Goal: Information Seeking & Learning: Check status

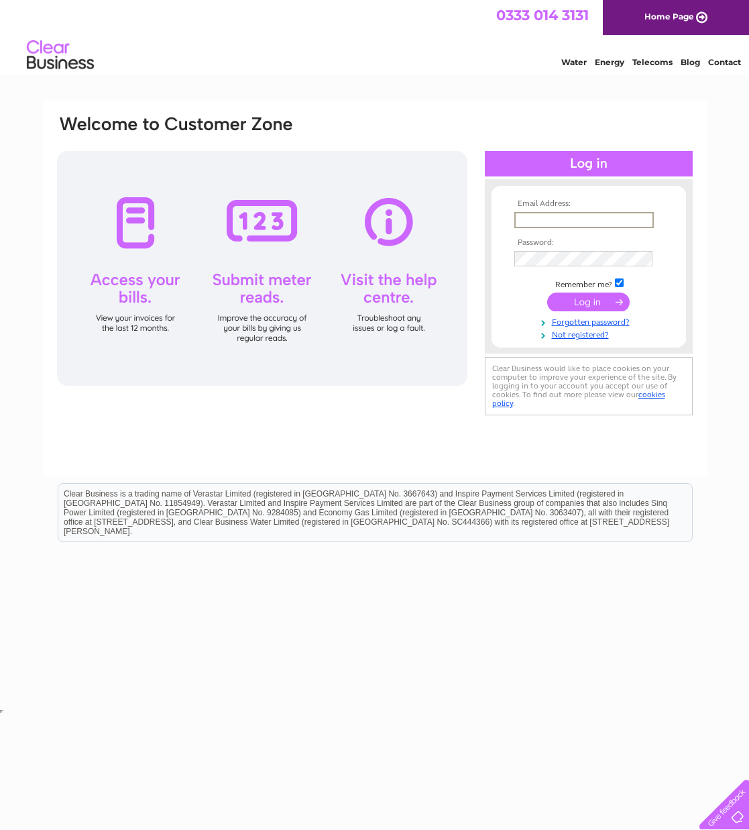
drag, startPoint x: 546, startPoint y: 163, endPoint x: 537, endPoint y: 206, distance: 43.9
click at [546, 163] on div at bounding box center [589, 163] width 208 height 25
click at [547, 228] on td at bounding box center [589, 219] width 156 height 21
click at [547, 225] on input "text" at bounding box center [583, 219] width 138 height 15
type input "Subwaycauseyside@gmail.com"
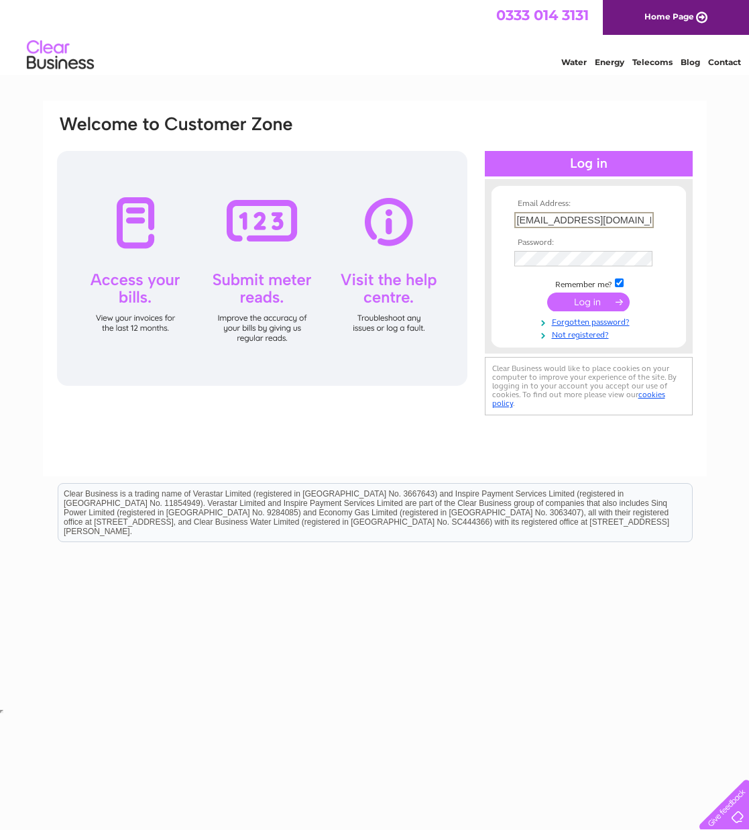
click at [588, 300] on input "submit" at bounding box center [588, 301] width 82 height 19
click at [588, 300] on input "submit" at bounding box center [588, 300] width 82 height 19
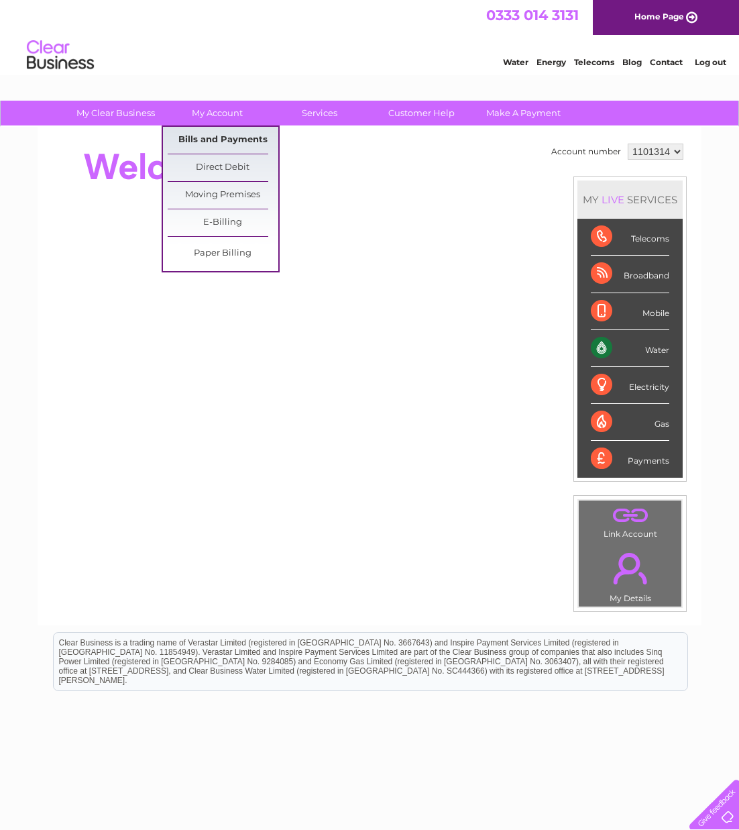
click at [204, 147] on link "Bills and Payments" at bounding box center [223, 140] width 111 height 27
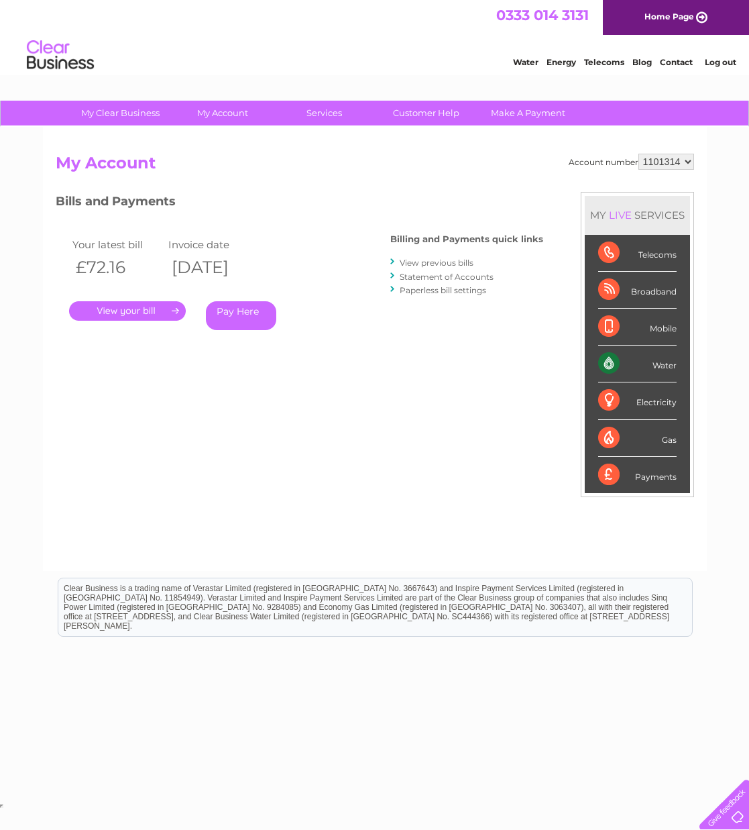
click at [423, 273] on link "Statement of Accounts" at bounding box center [447, 277] width 94 height 10
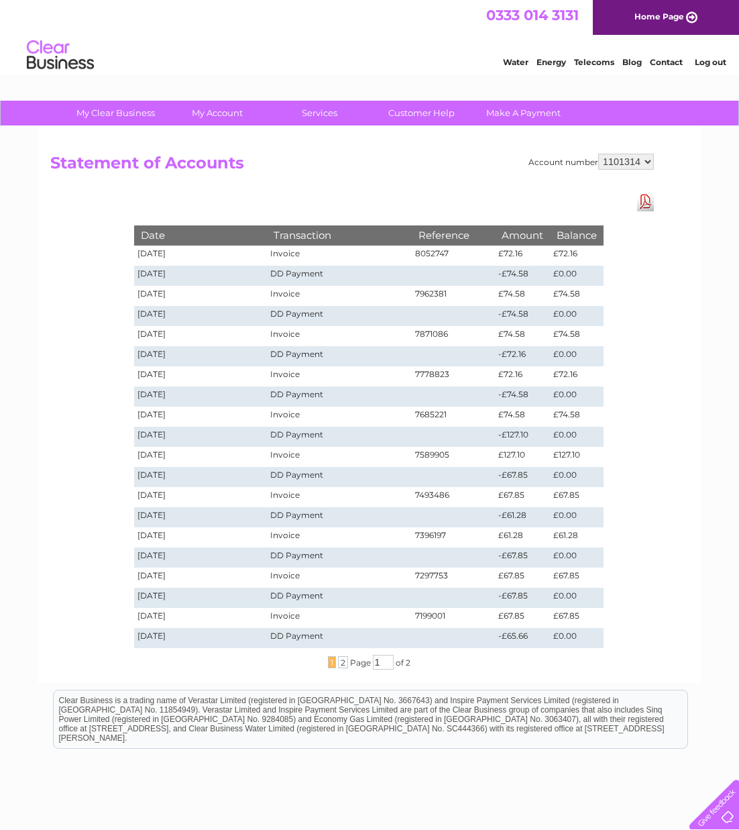
click at [199, 470] on td "[DATE]" at bounding box center [200, 477] width 133 height 20
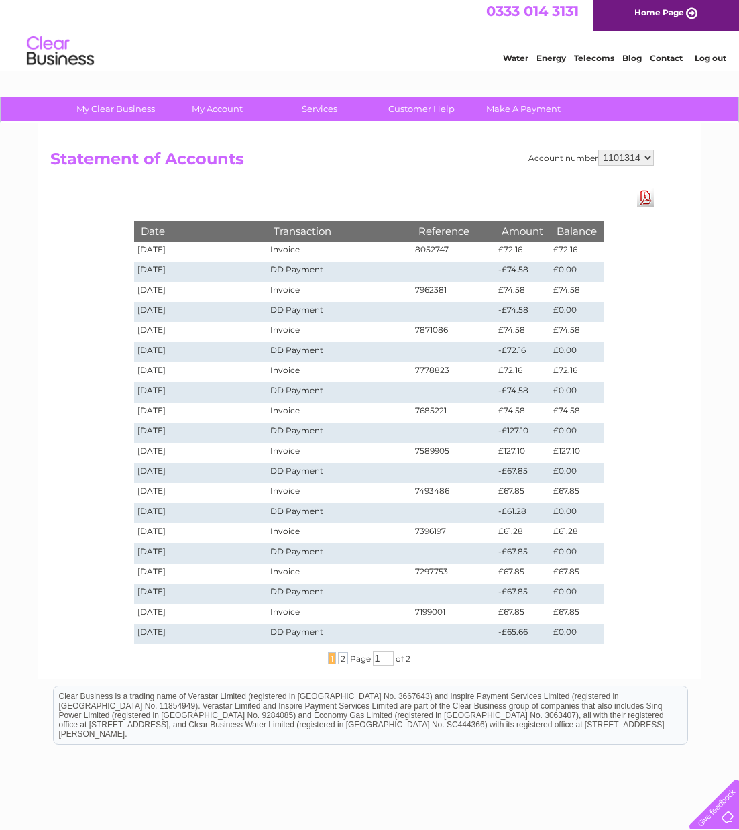
drag, startPoint x: 219, startPoint y: 476, endPoint x: 518, endPoint y: 495, distance: 299.7
click at [518, 495] on tbody "Date Transaction Reference Amount Balance 02/09/2025 Invoice 8052747 £72.16 £72…" at bounding box center [369, 432] width 470 height 422
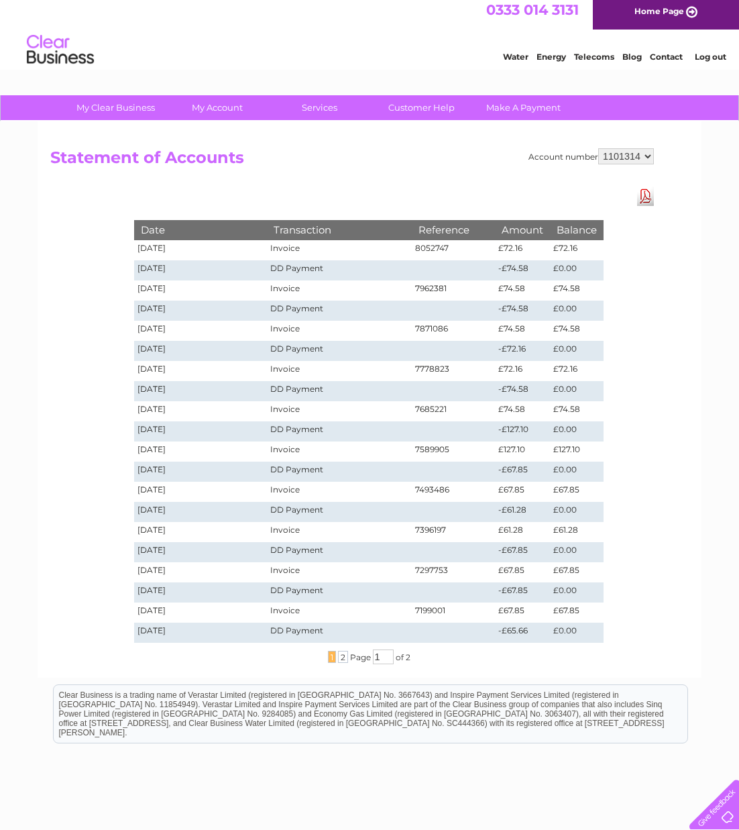
scroll to position [5, 0]
click at [403, 457] on td "Invoice" at bounding box center [339, 451] width 145 height 20
click at [176, 413] on td "02/05/2025" at bounding box center [200, 411] width 133 height 20
click at [565, 380] on td "£72.16" at bounding box center [577, 371] width 54 height 20
drag, startPoint x: 502, startPoint y: 247, endPoint x: 178, endPoint y: 240, distance: 324.0
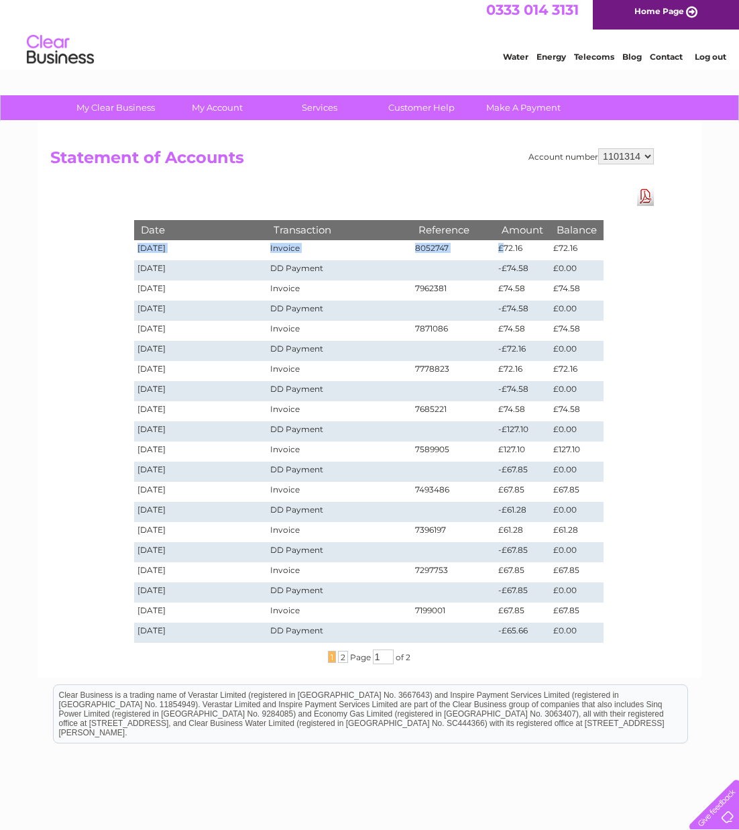
click at [178, 240] on tr "02/09/2025 Invoice 8052747 £72.16 £72.16" at bounding box center [369, 250] width 470 height 20
click at [178, 240] on td "02/09/2025" at bounding box center [200, 250] width 133 height 20
click at [395, 227] on th "Transaction" at bounding box center [339, 229] width 145 height 19
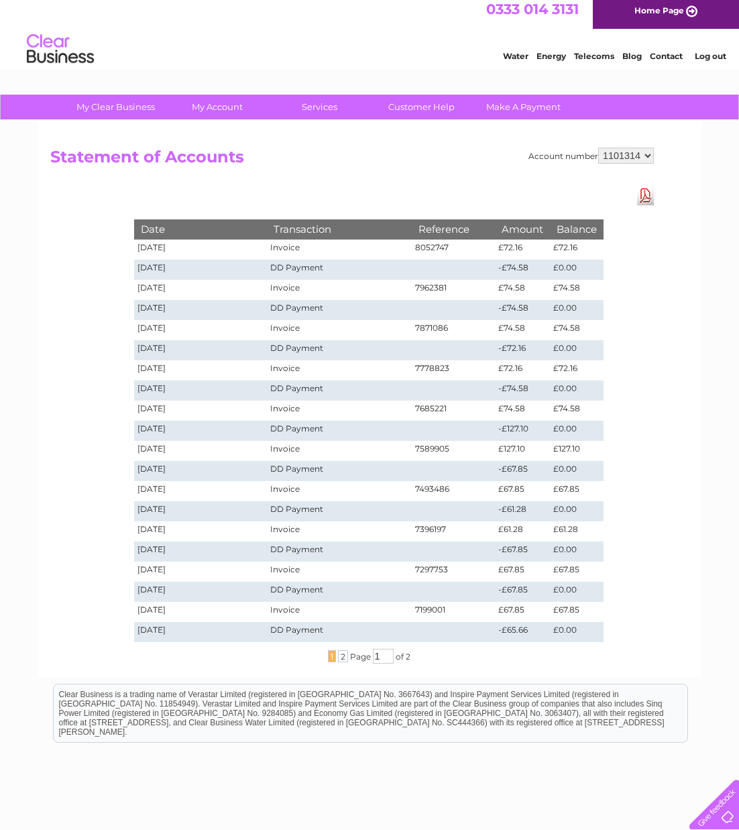
scroll to position [7, 0]
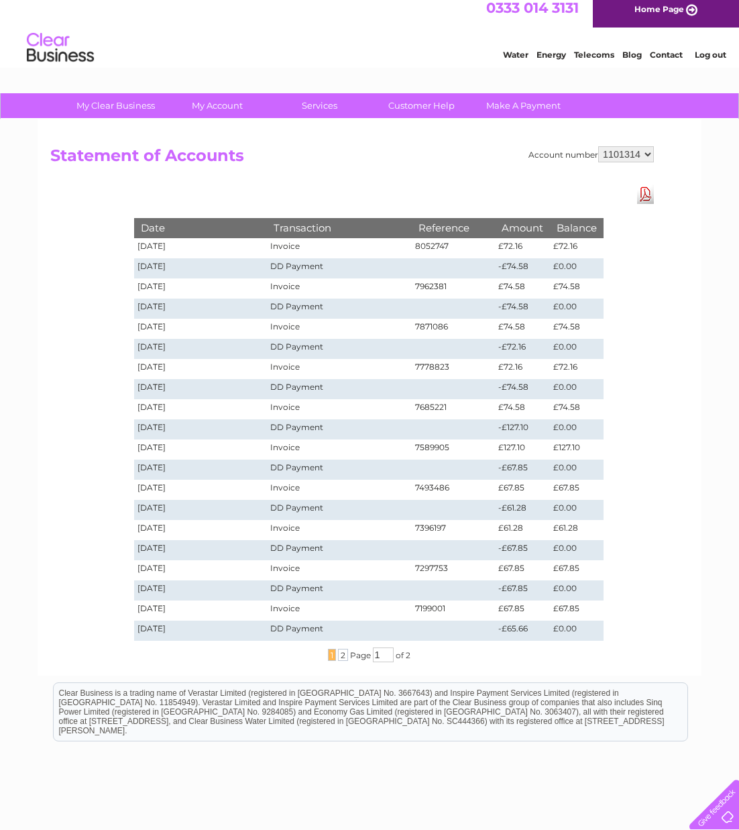
drag, startPoint x: 406, startPoint y: 280, endPoint x: 222, endPoint y: 314, distance: 186.9
click at [277, 337] on tbody "Date Transaction Reference Amount Balance 02/09/2025 Invoice 8052747 £72.16 £72…" at bounding box center [369, 429] width 470 height 422
drag, startPoint x: 195, startPoint y: 284, endPoint x: 193, endPoint y: 250, distance: 33.6
click at [197, 280] on td "04/08/2025" at bounding box center [200, 288] width 133 height 20
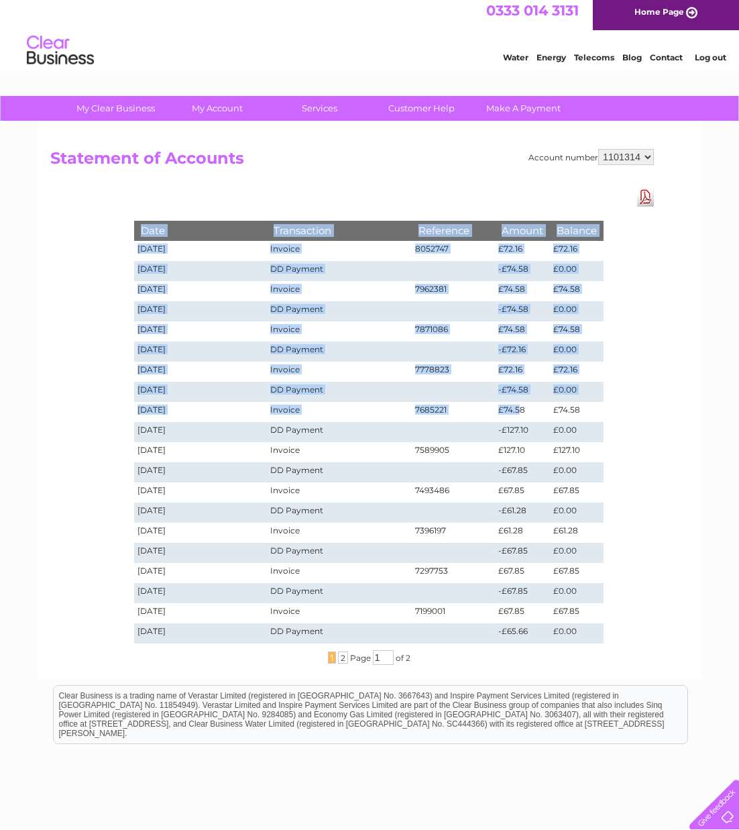
drag, startPoint x: 178, startPoint y: 232, endPoint x: 518, endPoint y: 412, distance: 385.2
click at [518, 412] on tbody "Date Transaction Reference Amount Balance 02/09/2025 Invoice 8052747 £72.16 £72…" at bounding box center [369, 432] width 470 height 422
click at [518, 412] on td "£74.58" at bounding box center [522, 412] width 55 height 20
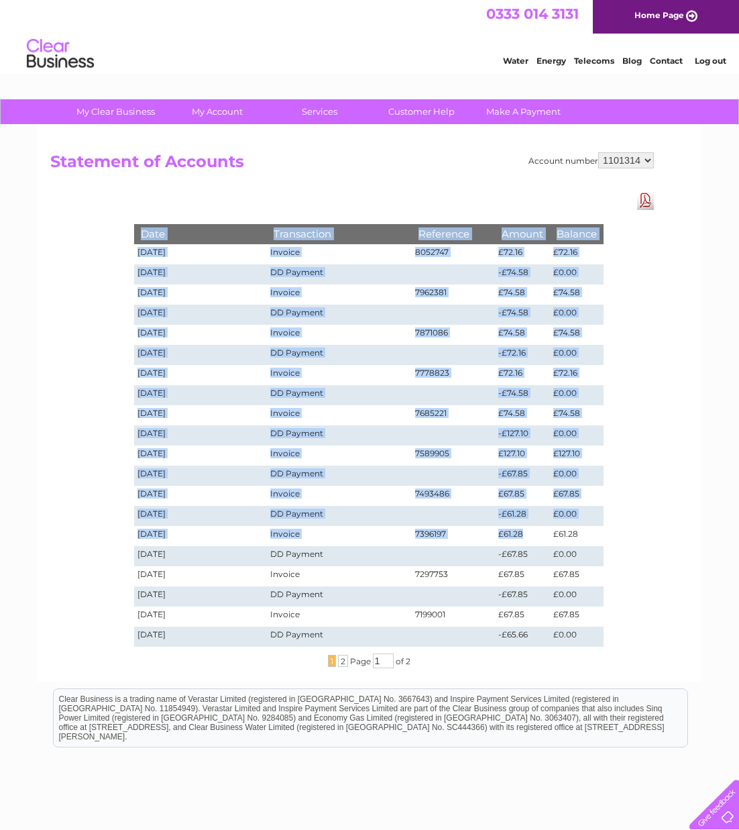
drag, startPoint x: 496, startPoint y: 542, endPoint x: 152, endPoint y: 202, distance: 483.8
click at [152, 202] on div "Date Transaction Reference Amount Balance 02/09/2025 Invoice 8052747 £72.16 £72…" at bounding box center [369, 428] width 537 height 477
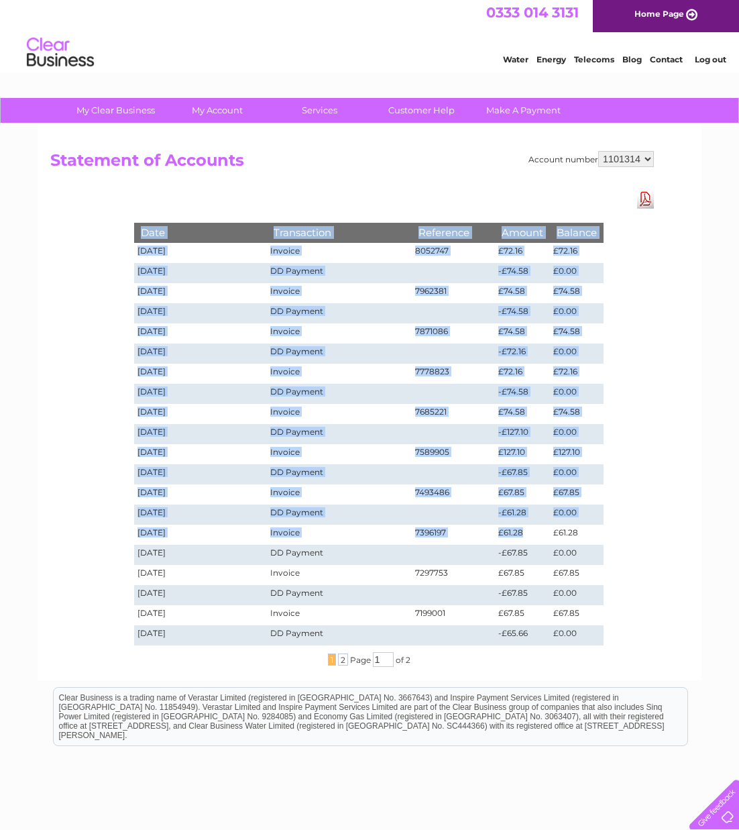
click at [152, 202] on div "Date Transaction Reference Amount Balance 02/09/2025 Invoice 8052747 £72.16 £72…" at bounding box center [369, 427] width 537 height 477
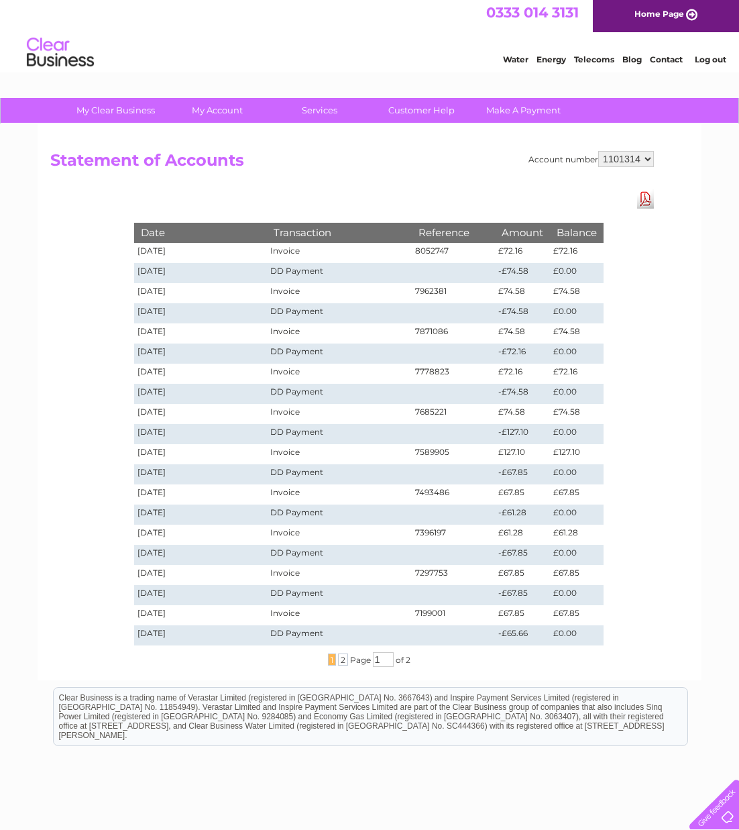
scroll to position [5, 0]
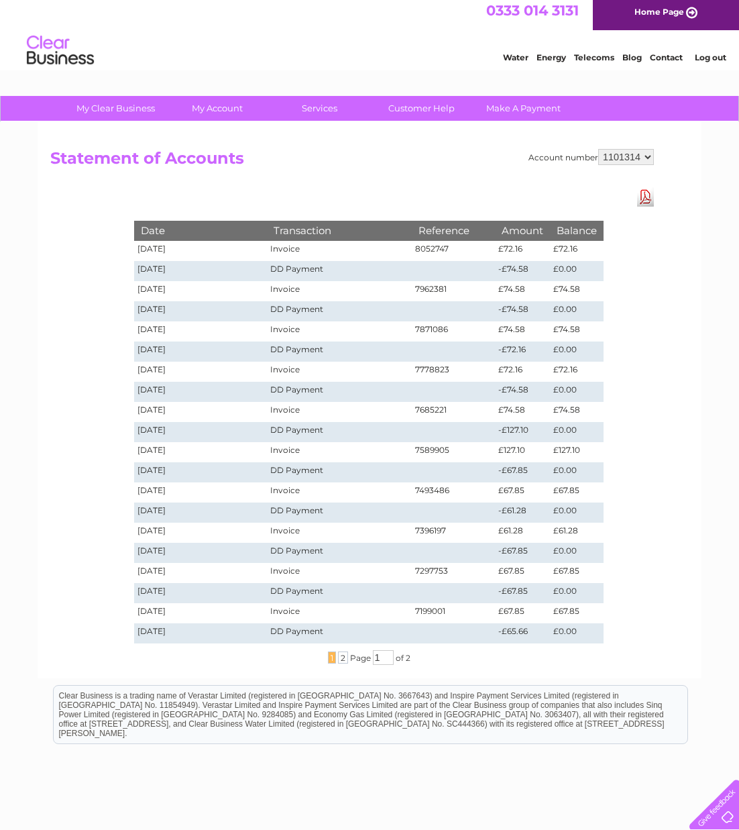
drag, startPoint x: 123, startPoint y: 182, endPoint x: 619, endPoint y: 605, distance: 652.3
click at [619, 608] on div "Account number 1101314 Statement of Accounts Download Pdf Date Transaction Refe…" at bounding box center [370, 400] width 664 height 556
click at [620, 604] on div "Date Transaction Reference Amount Balance 02/09/2025 Invoice 8052747 £72.16 £72…" at bounding box center [369, 425] width 537 height 477
drag, startPoint x: 628, startPoint y: 629, endPoint x: 60, endPoint y: 168, distance: 731.4
click at [60, 168] on div "Account number 1101314 Statement of Accounts Download Pdf Date Transaction Refe…" at bounding box center [352, 161] width 604 height 25
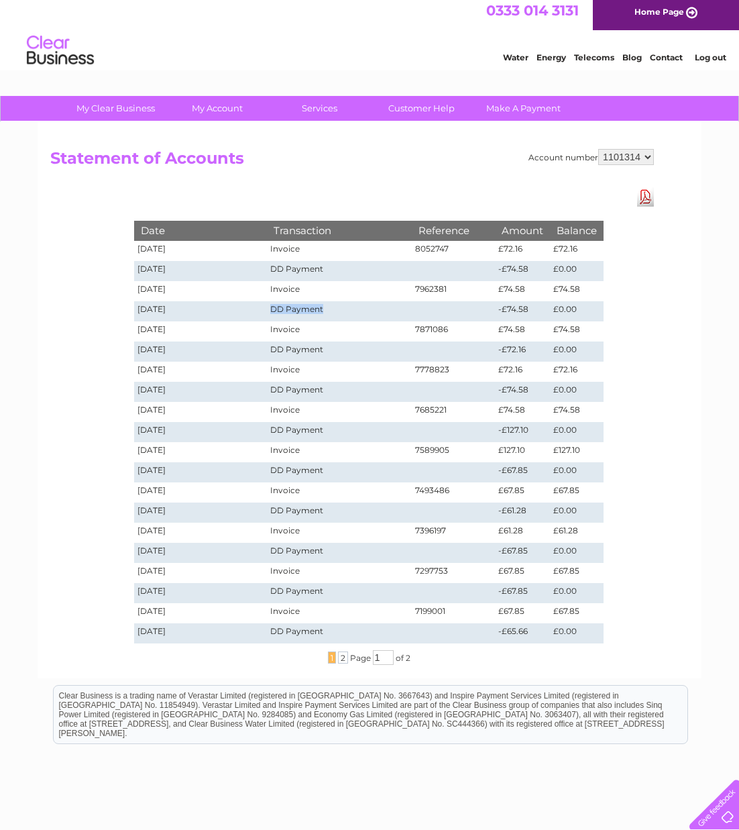
click at [364, 302] on td "DD Payment" at bounding box center [339, 311] width 145 height 20
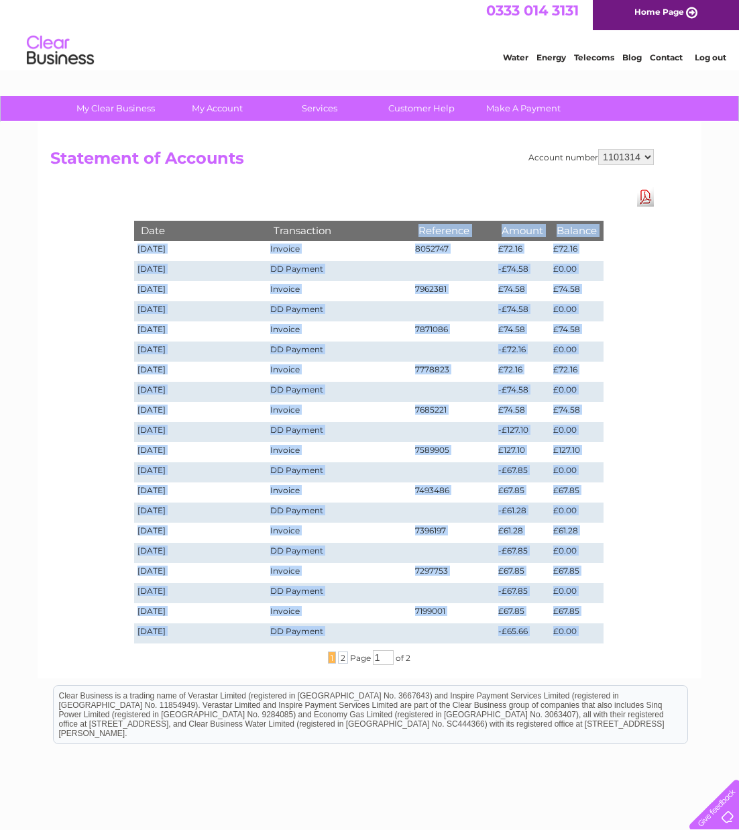
drag, startPoint x: 622, startPoint y: 645, endPoint x: 325, endPoint y: 221, distance: 517.1
click at [325, 221] on div "Date Transaction Reference Amount Balance 02/09/2025 Invoice 8052747 £72.16 £72…" at bounding box center [369, 425] width 537 height 477
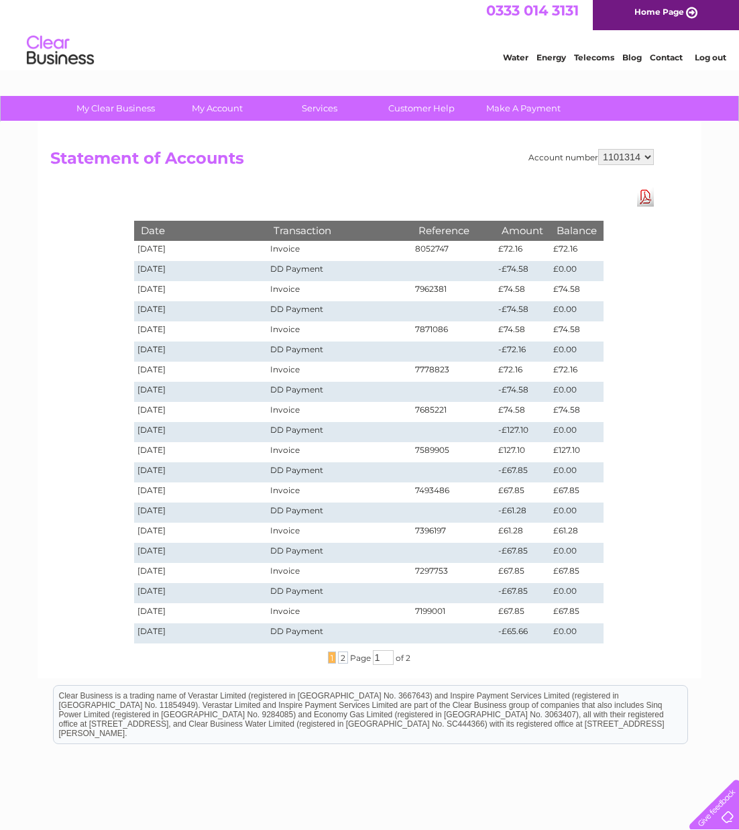
click at [281, 217] on div "Date Transaction Reference Amount Balance 02/09/2025 Invoice 8052747 £72.16 £72…" at bounding box center [369, 425] width 537 height 477
drag, startPoint x: 146, startPoint y: 184, endPoint x: 763, endPoint y: 582, distance: 734.1
click at [738, 582] on html "My Clear Business Login Details My Details My Preferences Link Account My Accou…" at bounding box center [369, 456] width 739 height 922
drag, startPoint x: 656, startPoint y: 156, endPoint x: 645, endPoint y: 156, distance: 10.7
click at [656, 156] on div "Account number 1101314 Statement of Accounts Download Pdf Date Transaction Refe…" at bounding box center [369, 161] width 639 height 25
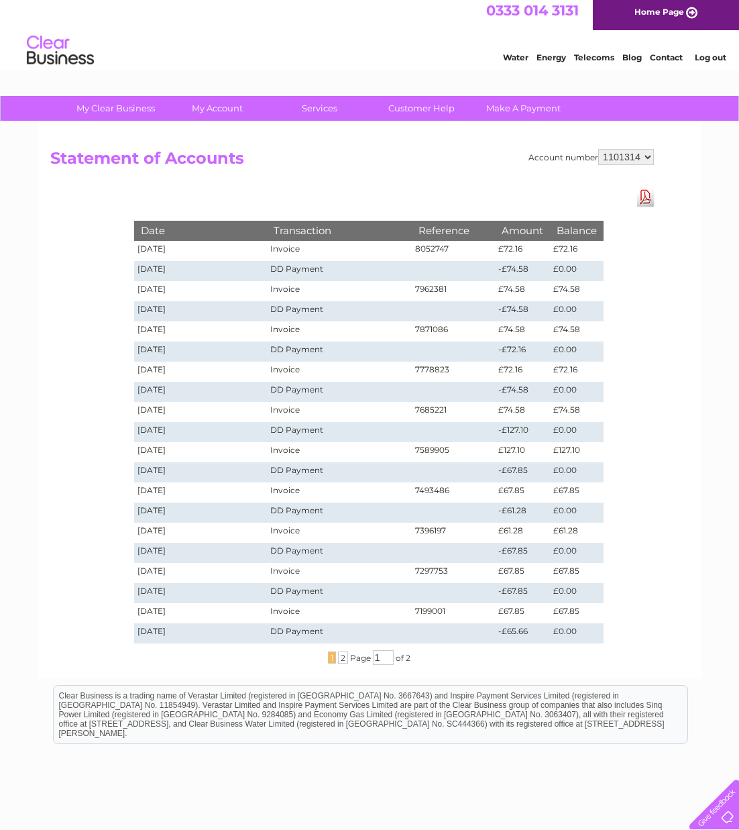
click at [706, 63] on li "Log out" at bounding box center [711, 57] width 40 height 17
drag, startPoint x: 702, startPoint y: 61, endPoint x: 693, endPoint y: 61, distance: 8.7
click at [700, 61] on link "Log out" at bounding box center [711, 57] width 32 height 10
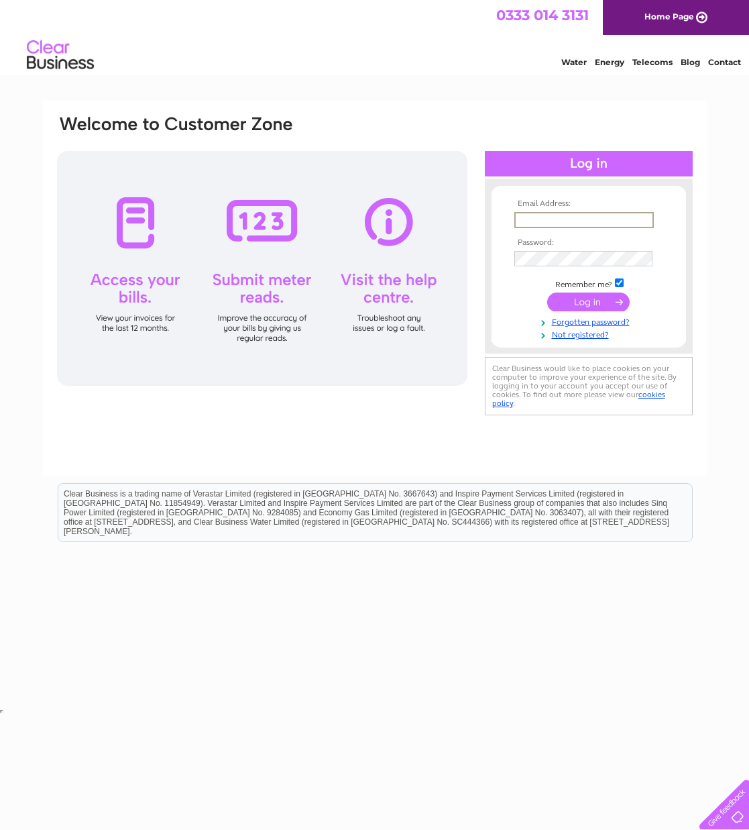
click at [551, 220] on input "text" at bounding box center [584, 220] width 140 height 16
type input "[EMAIL_ADDRESS][DOMAIN_NAME]"
click at [588, 300] on input "submit" at bounding box center [588, 301] width 82 height 19
